Goal: Information Seeking & Learning: Learn about a topic

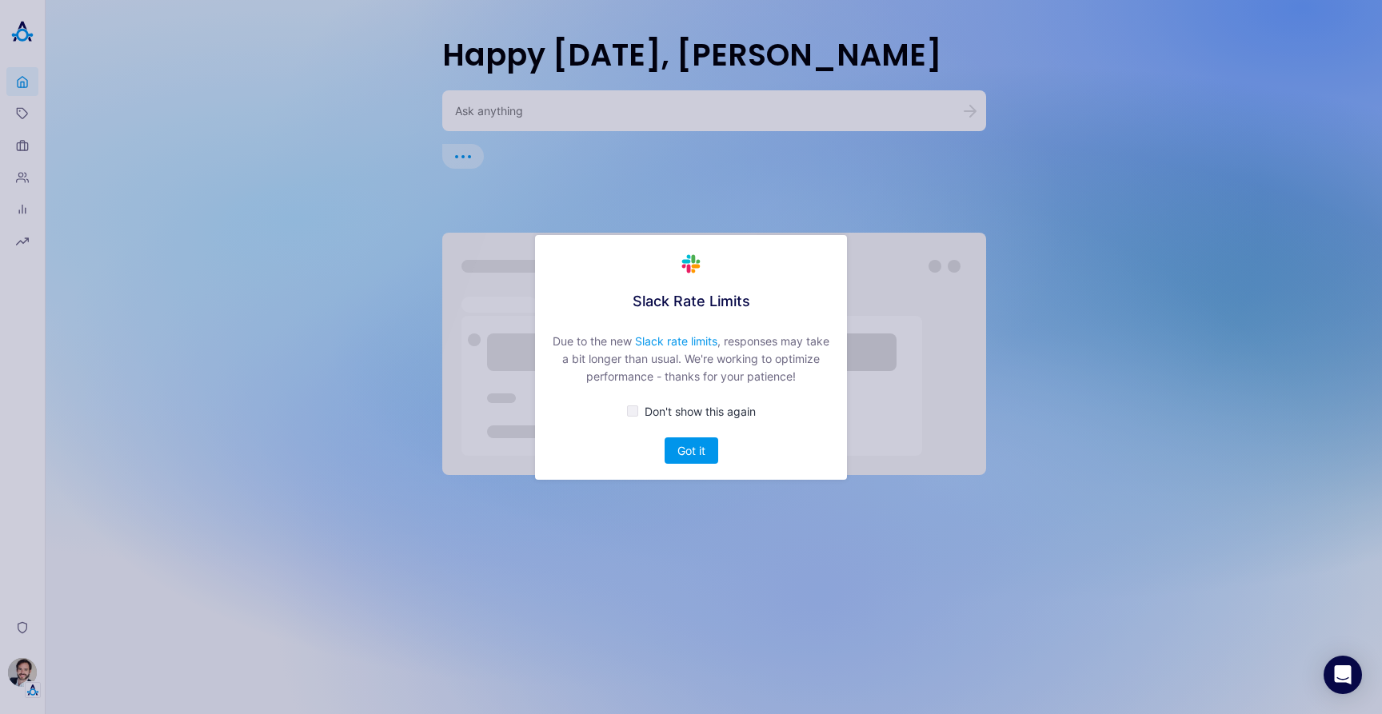
click at [635, 410] on div "button" at bounding box center [632, 410] width 11 height 11
checkbox input "true"
click at [691, 452] on button "Got it" at bounding box center [691, 450] width 54 height 26
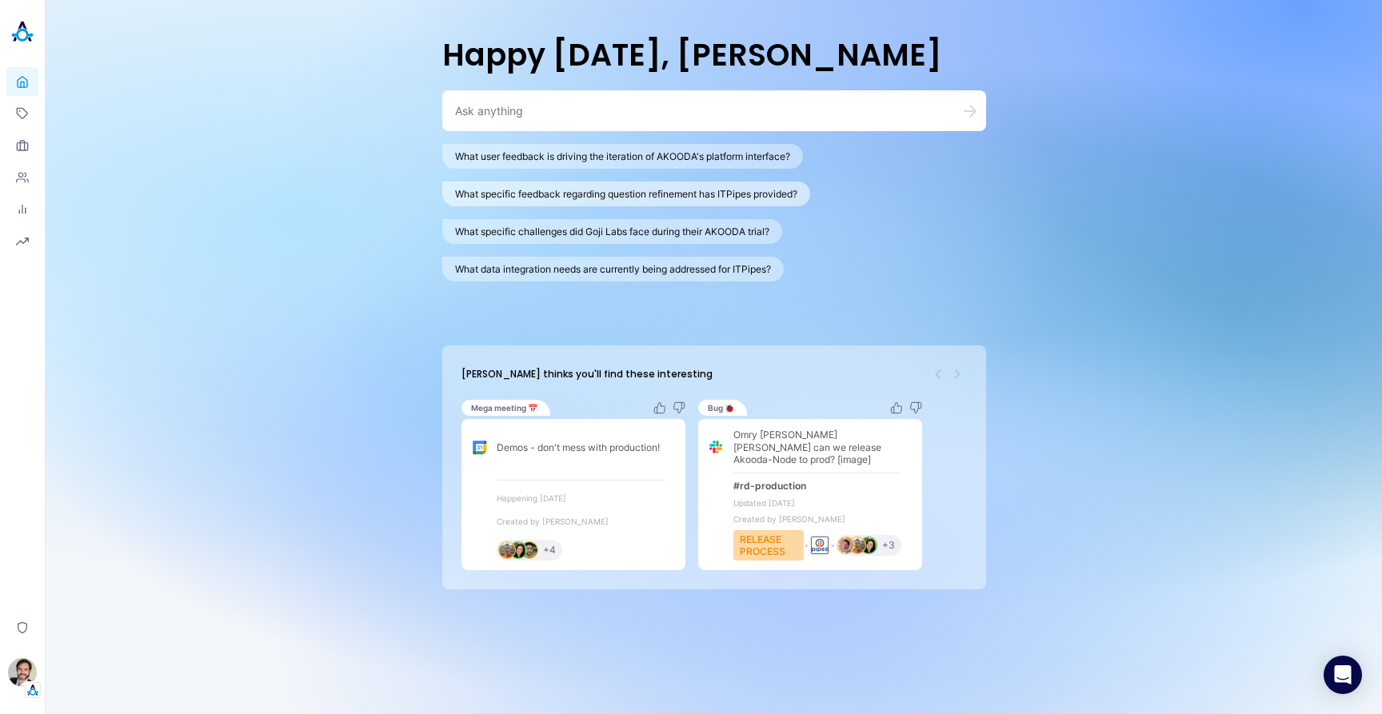
click at [572, 199] on button "What specific feedback regarding question refinement has ITPipes provided?" at bounding box center [626, 193] width 368 height 25
type textarea "What specific feedback regarding question refinement has ITPipes provided?"
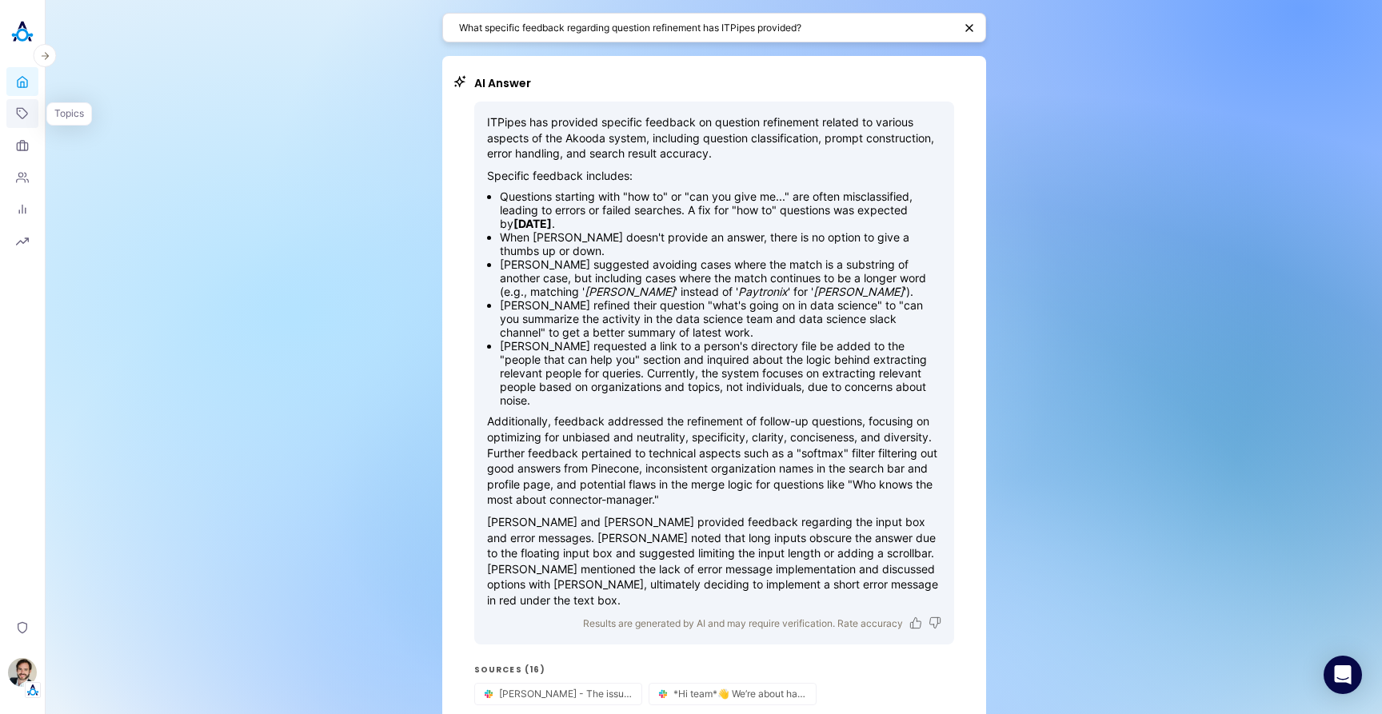
click at [15, 115] on link "Topics" at bounding box center [22, 113] width 32 height 29
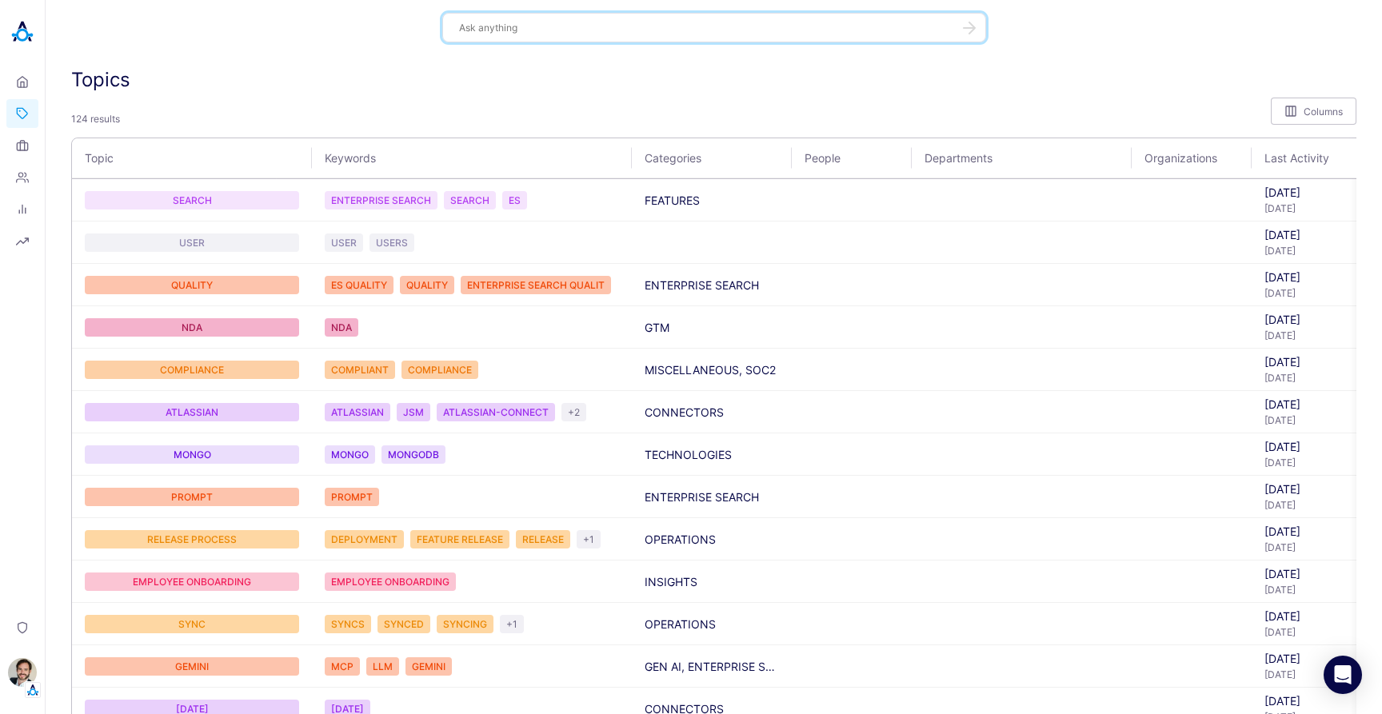
click at [591, 90] on div "Topics" at bounding box center [713, 79] width 1285 height 23
click at [22, 149] on icon at bounding box center [22, 145] width 13 height 13
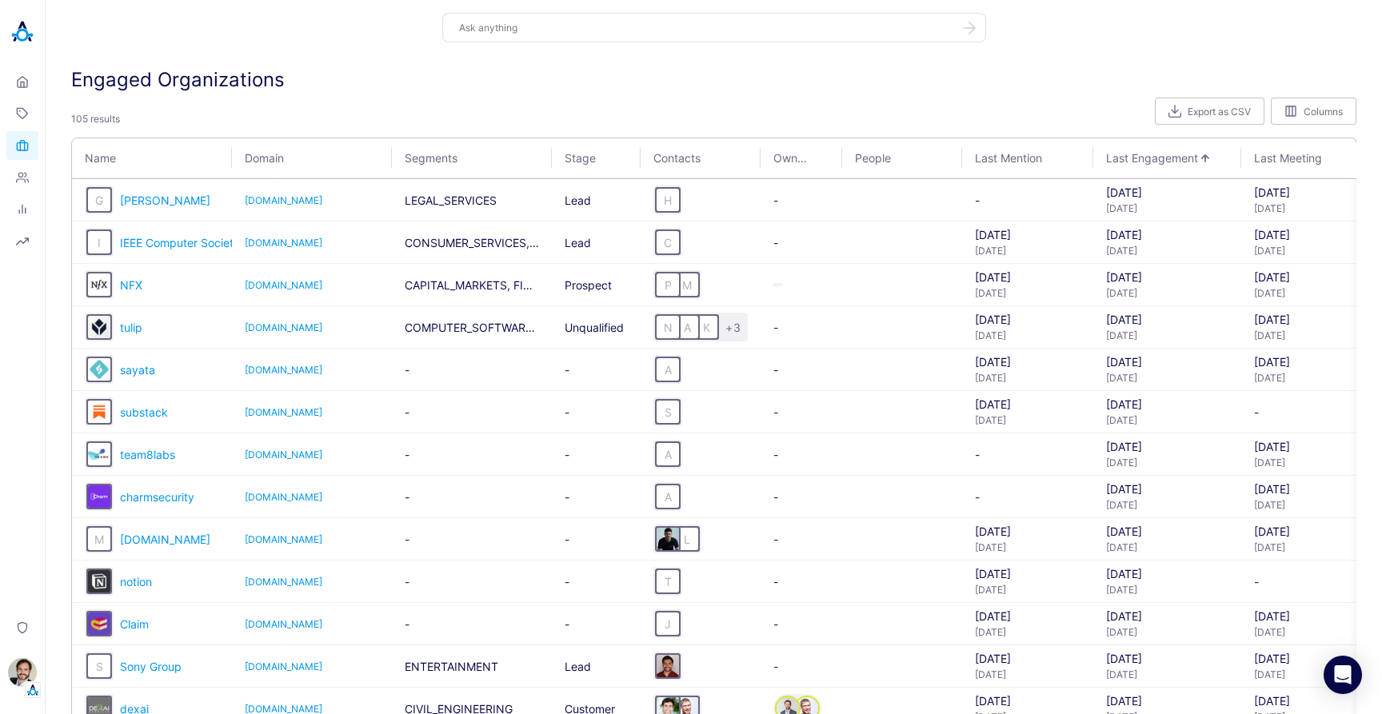
click at [762, 71] on div "Engaged Organizations" at bounding box center [713, 79] width 1285 height 23
